Goal: Information Seeking & Learning: Learn about a topic

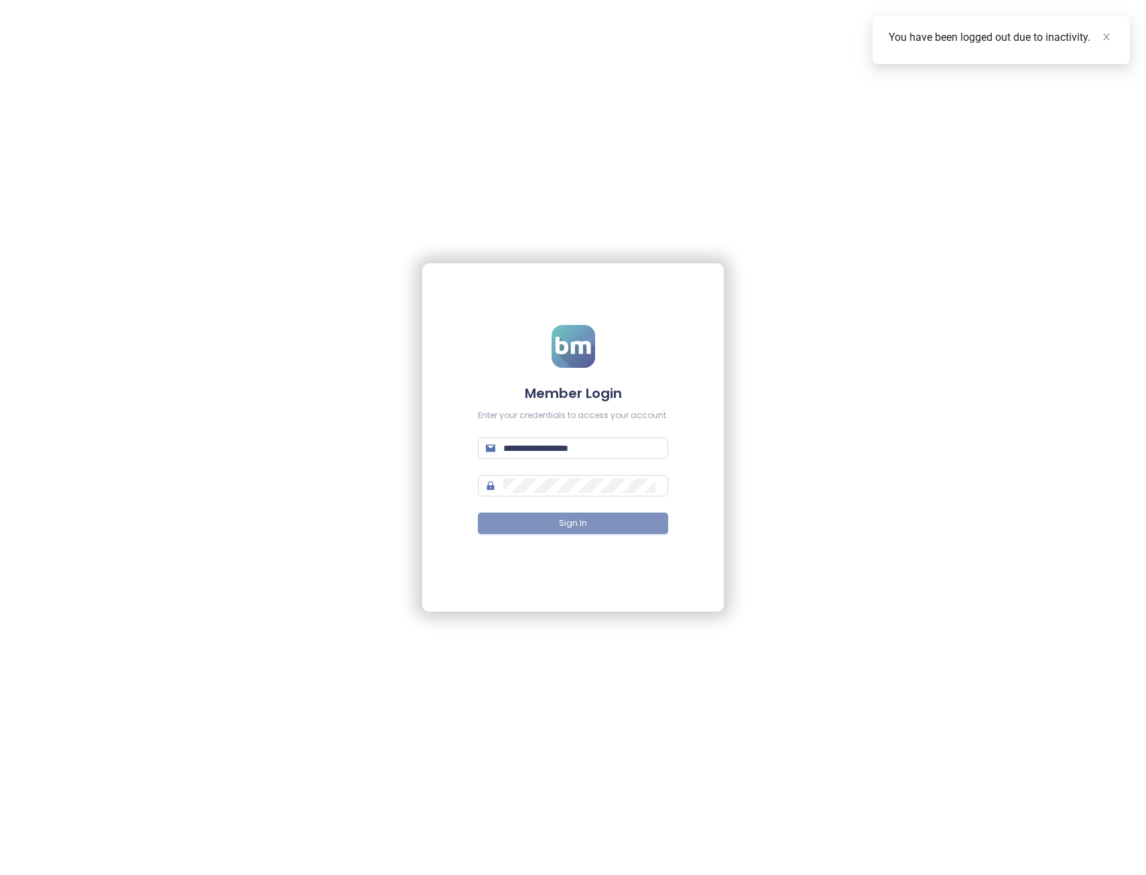
click at [543, 518] on button "Sign In" at bounding box center [573, 523] width 190 height 21
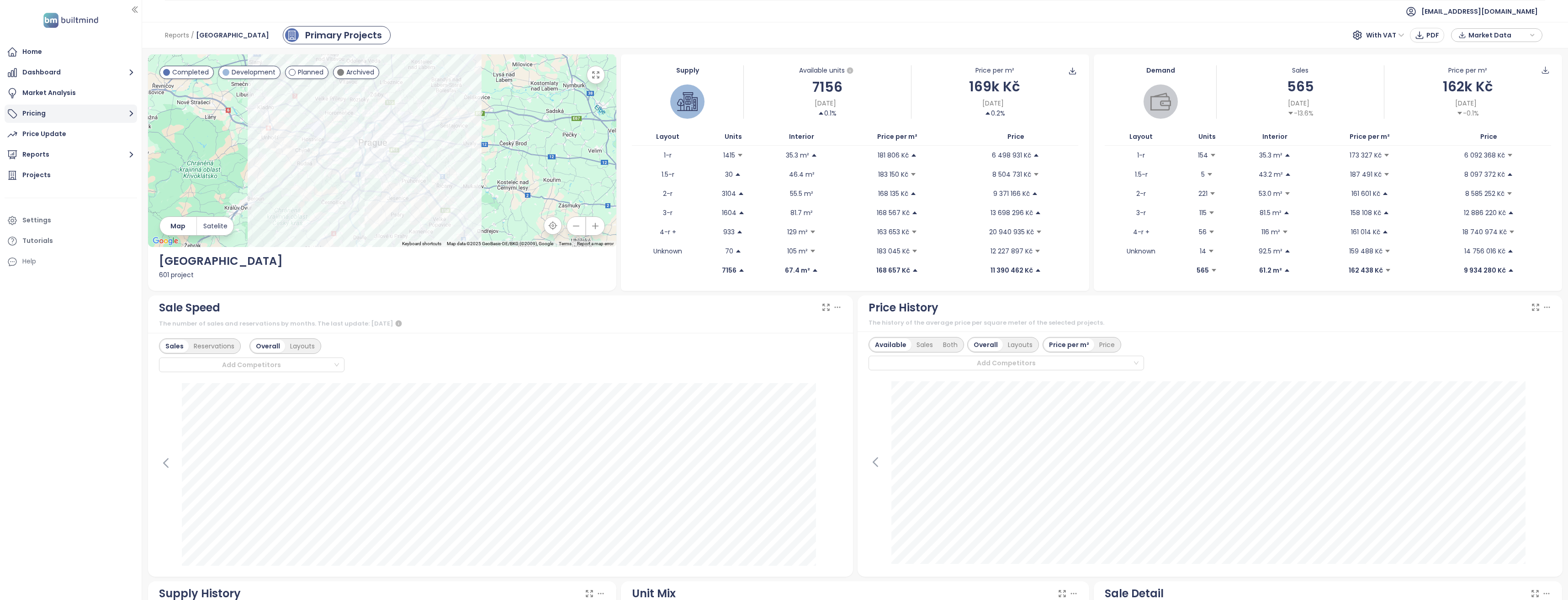
click at [32, 110] on button "Pricing" at bounding box center [71, 113] width 132 height 18
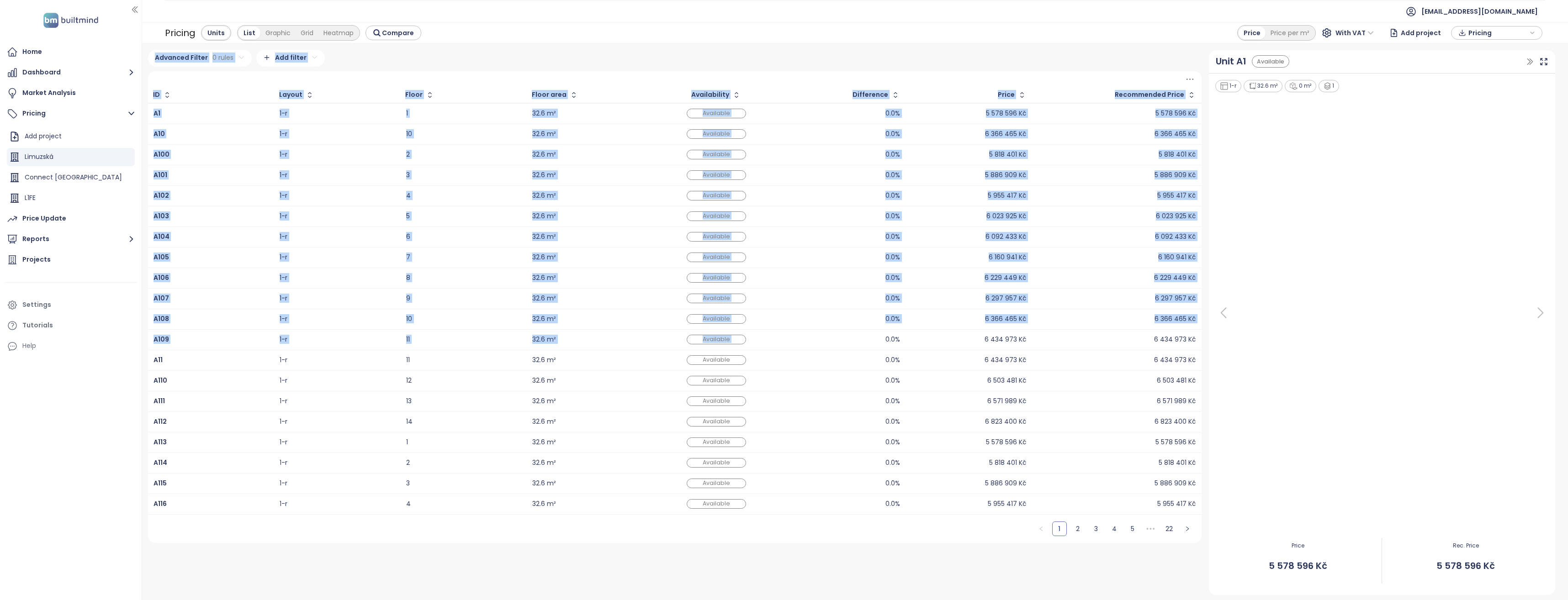
drag, startPoint x: 841, startPoint y: 332, endPoint x: 862, endPoint y: 333, distance: 21.0
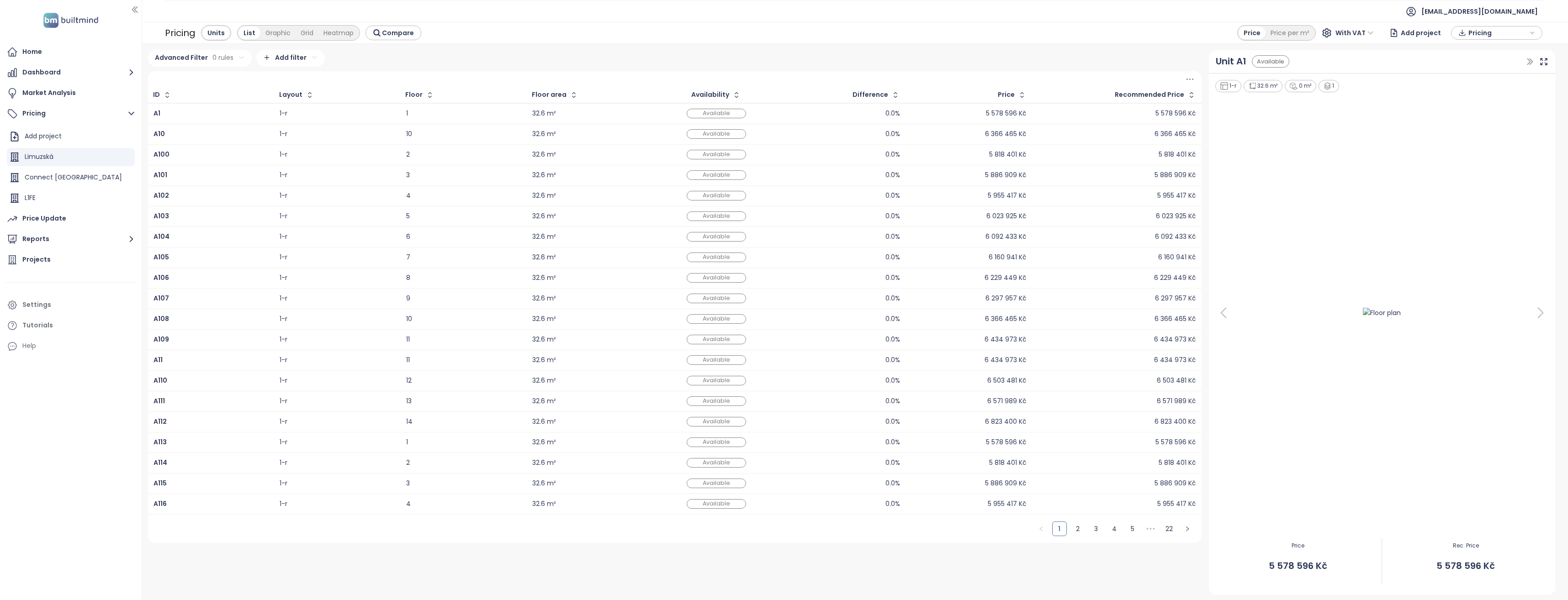
click at [781, 40] on div "Pricing Units List Graphic Grid Heatmap Compare Price Price per m² With VAT Add…" at bounding box center [854, 33] width 1426 height 22
click at [781, 35] on span "With VAT" at bounding box center [1355, 33] width 38 height 14
click at [781, 33] on span "With VAT" at bounding box center [1355, 33] width 38 height 14
click at [781, 34] on span "With VAT" at bounding box center [1355, 33] width 38 height 14
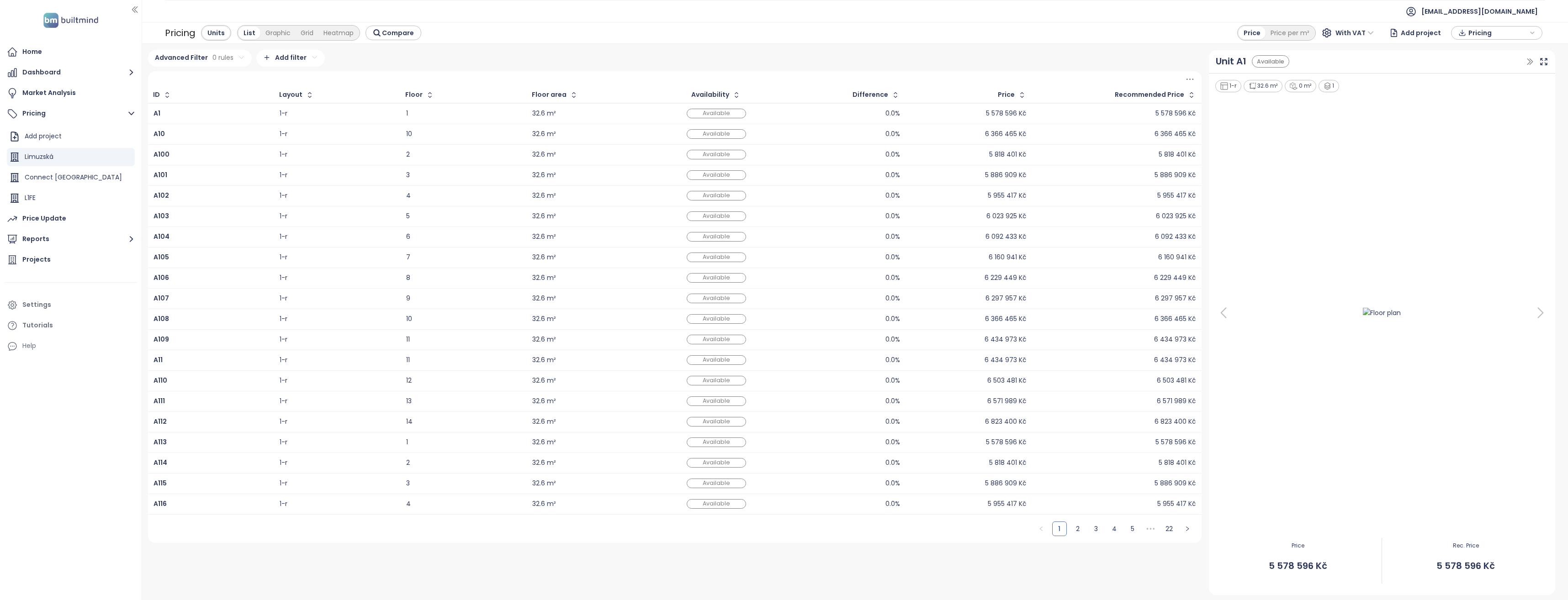
click at [781, 34] on span "With VAT" at bounding box center [1355, 33] width 38 height 14
click at [781, 33] on span "With VAT" at bounding box center [1355, 33] width 38 height 14
click at [781, 33] on icon "button" at bounding box center [1532, 33] width 5 height 14
click at [781, 28] on div "Pricing Units List Graphic Grid Heatmap Compare Price Price per m² With VAT Add…" at bounding box center [854, 33] width 1426 height 22
click at [781, 14] on ul "[EMAIL_ADDRESS][DOMAIN_NAME]" at bounding box center [855, 11] width 1380 height 22
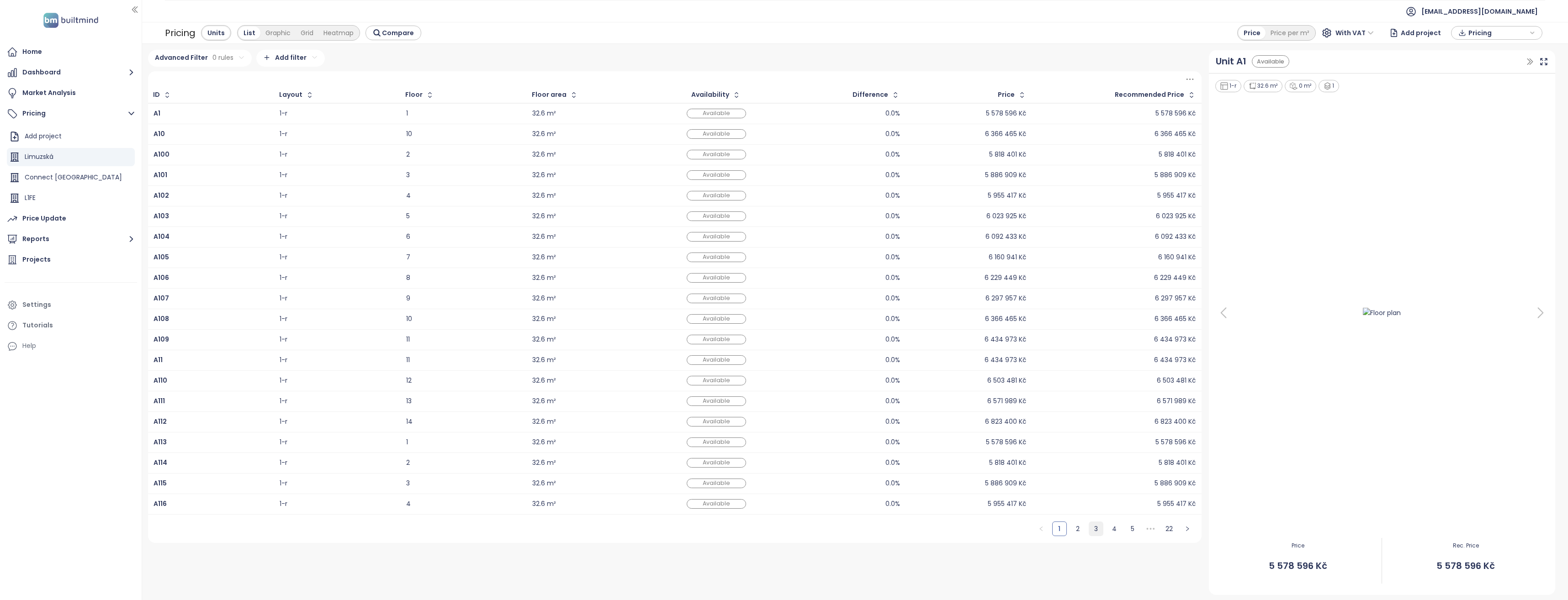
click at [781, 530] on link "3" at bounding box center [1096, 529] width 14 height 14
click at [781, 528] on link "2" at bounding box center [1078, 529] width 14 height 14
click at [781, 531] on link "1" at bounding box center [1059, 529] width 14 height 14
click at [781, 532] on link "2" at bounding box center [1078, 529] width 14 height 14
click at [781, 531] on link "3" at bounding box center [1096, 529] width 14 height 14
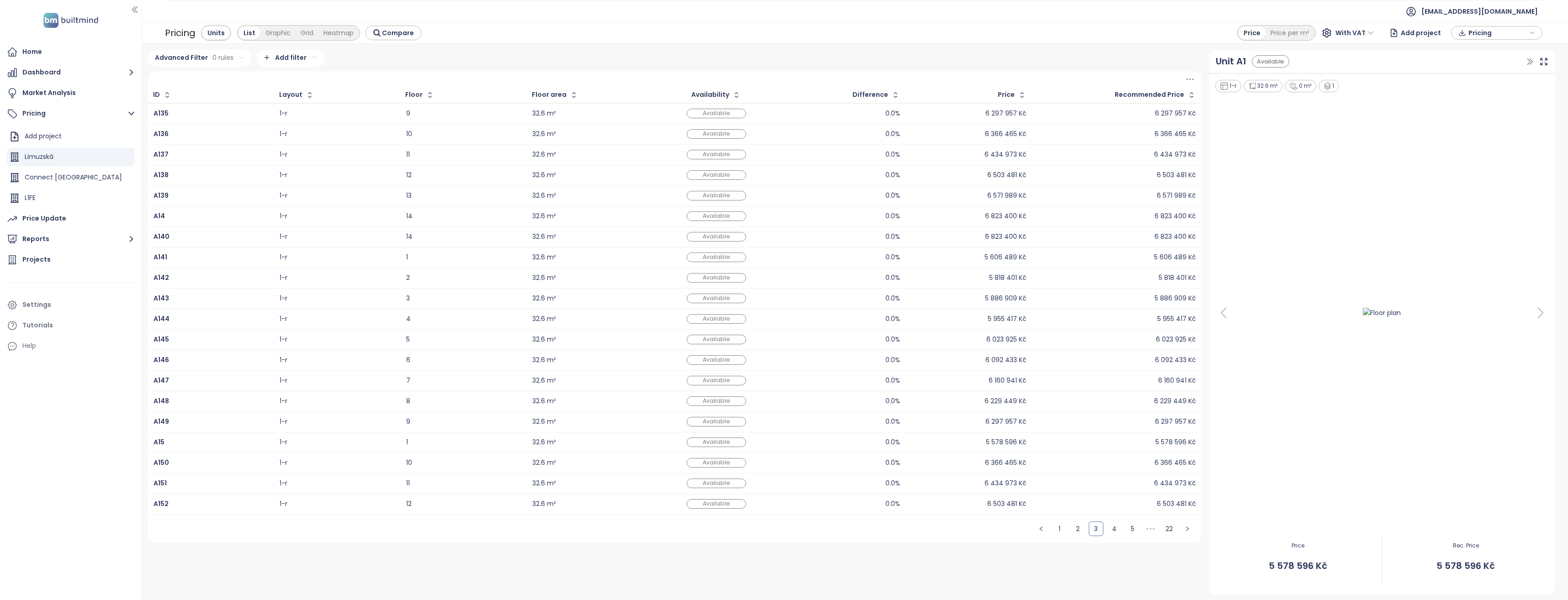
click at [781, 528] on ul "1 2 3 4 5 ••• 22" at bounding box center [1114, 529] width 175 height 29
click at [781, 531] on link "4" at bounding box center [1114, 529] width 14 height 14
click at [781, 531] on ul "1 2 3 4 5 6 ••• 22" at bounding box center [1105, 529] width 193 height 29
click at [781, 527] on link "6" at bounding box center [1132, 529] width 14 height 14
drag, startPoint x: 1117, startPoint y: 532, endPoint x: 1124, endPoint y: 532, distance: 7.0
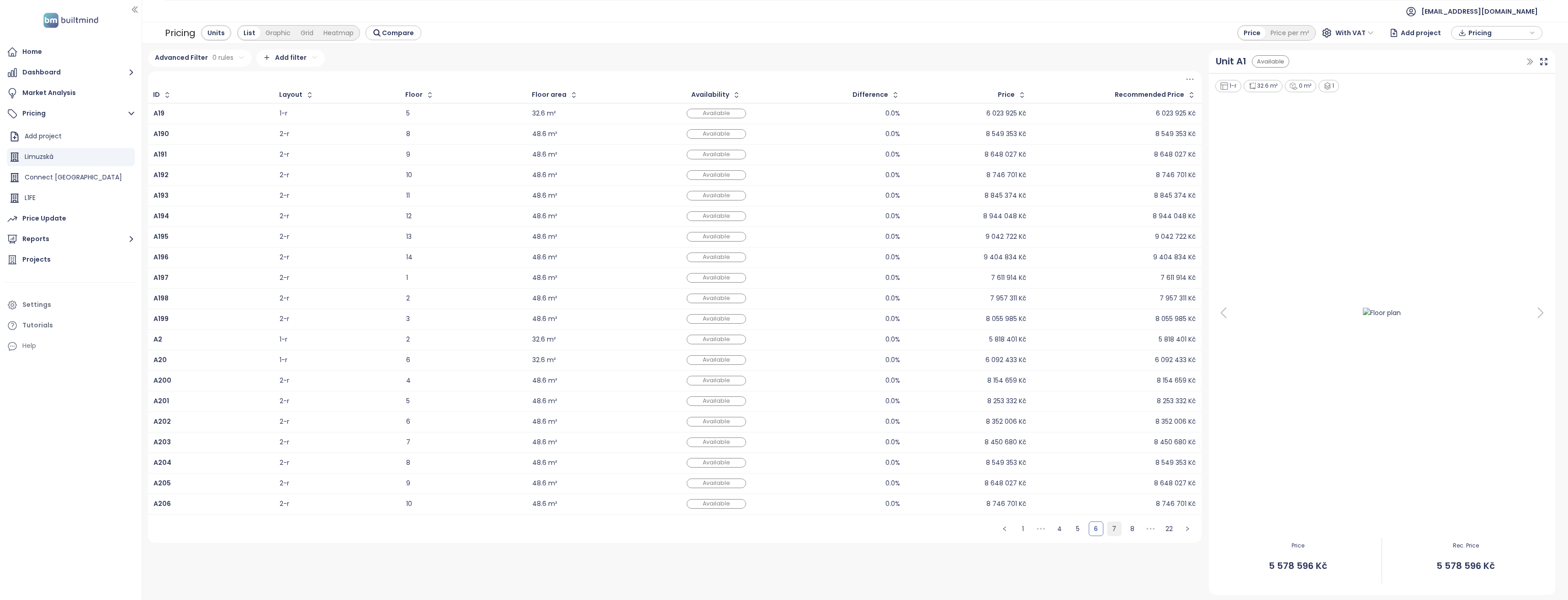
click at [781, 532] on link "7" at bounding box center [1114, 529] width 14 height 14
click at [781, 530] on link "9" at bounding box center [1132, 529] width 14 height 14
click at [30, 198] on div "L1FE" at bounding box center [30, 198] width 11 height 12
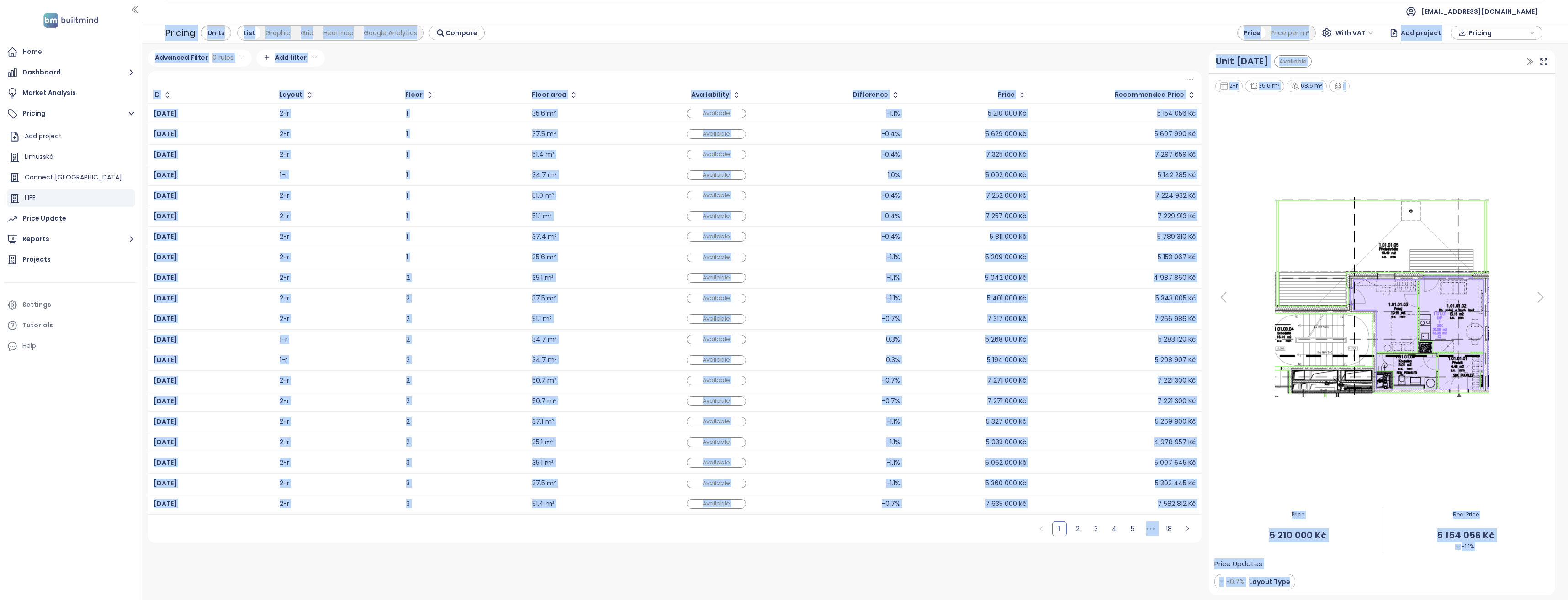
drag, startPoint x: 1288, startPoint y: 582, endPoint x: 166, endPoint y: 12, distance: 1258.5
click at [166, 12] on section "[EMAIL_ADDRESS][DOMAIN_NAME] Pricing Units List Graphic Grid Heatmap Google Ana…" at bounding box center [854, 300] width 1426 height 600
click at [166, 12] on ul "[EMAIL_ADDRESS][DOMAIN_NAME]" at bounding box center [855, 11] width 1380 height 22
click at [164, 23] on div "Pricing Units List Graphic Grid Heatmap Google Analytics Compare Price Price pe…" at bounding box center [854, 33] width 1426 height 22
